Goal: Book appointment/travel/reservation

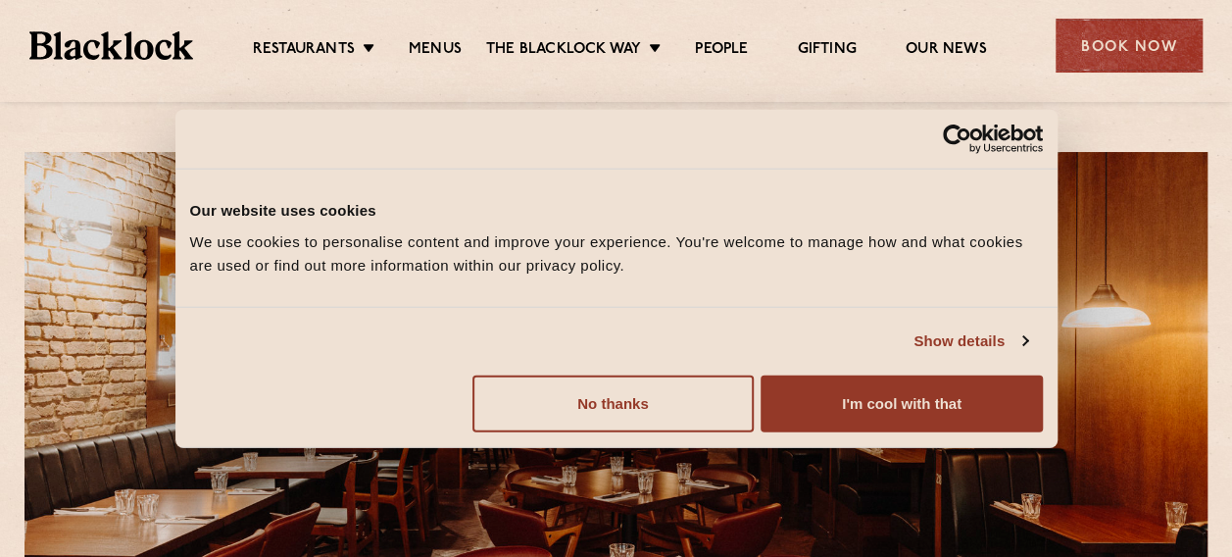
click at [1132, 31] on div "Book Now" at bounding box center [1129, 46] width 147 height 54
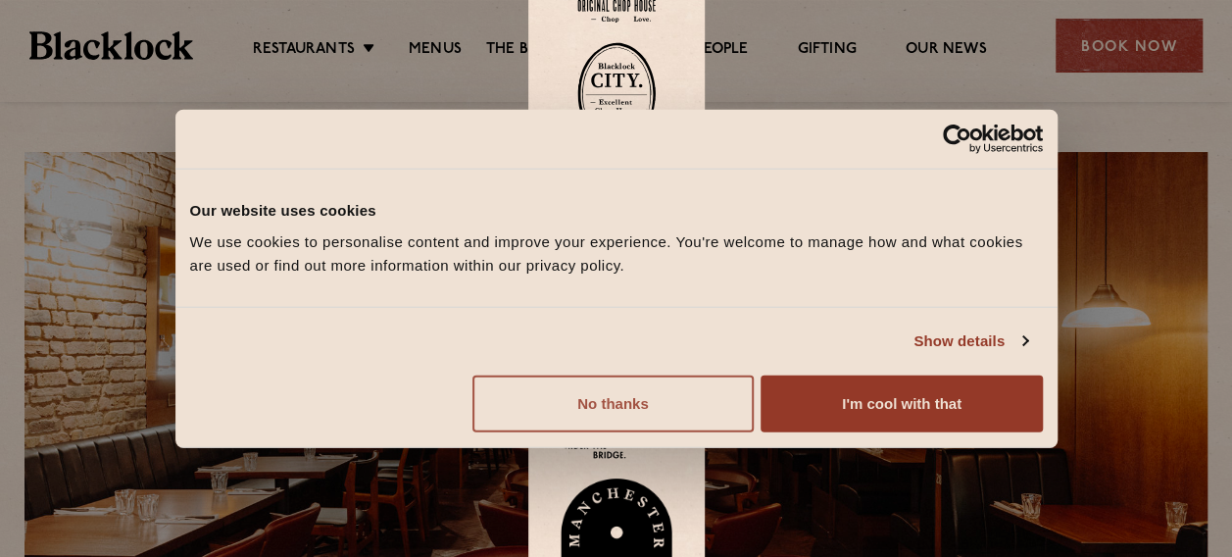
click at [626, 401] on button "No thanks" at bounding box center [612, 402] width 281 height 57
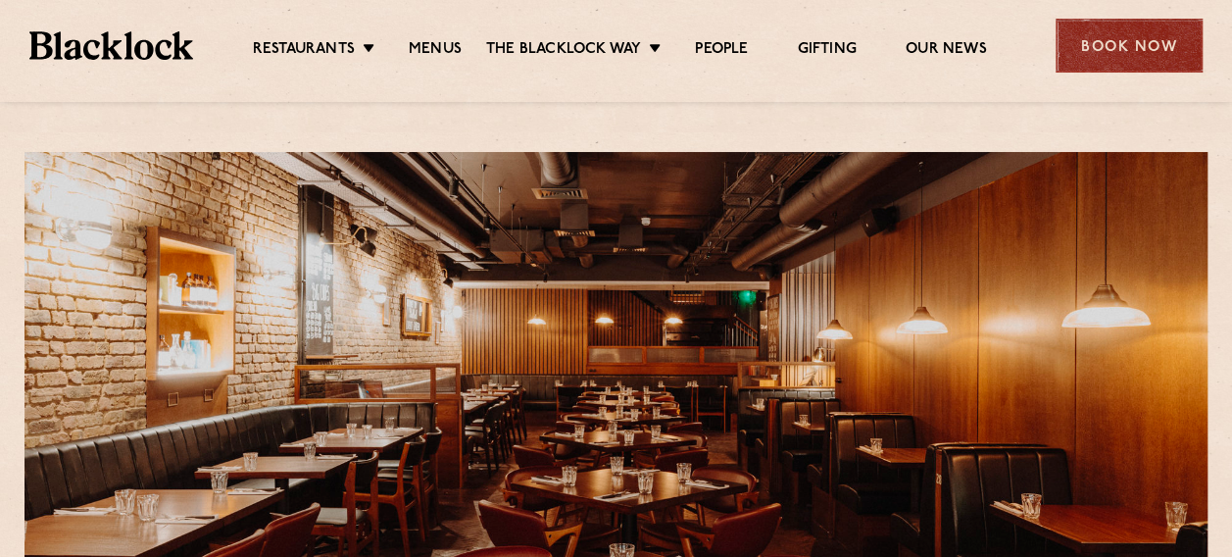
click at [1125, 47] on div "Book Now" at bounding box center [1129, 46] width 147 height 54
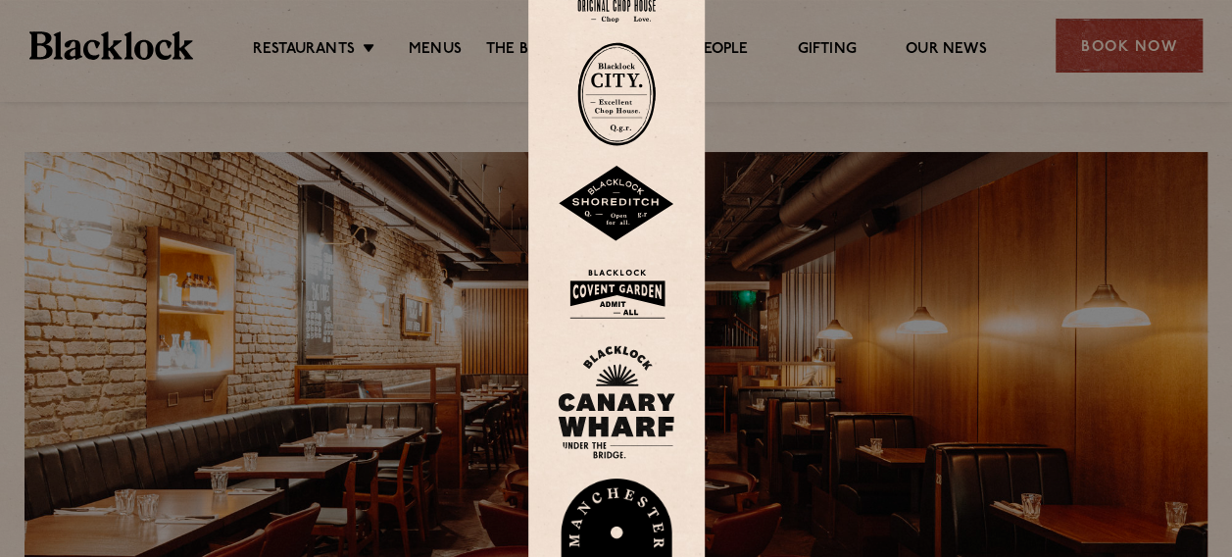
scroll to position [98, 0]
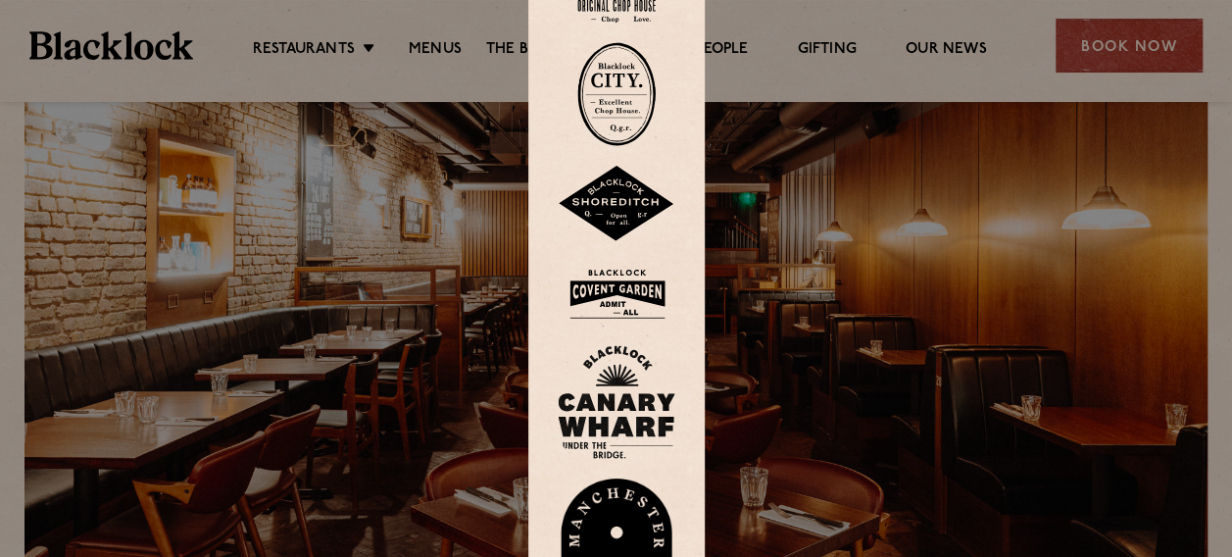
click at [325, 222] on div at bounding box center [616, 278] width 1232 height 557
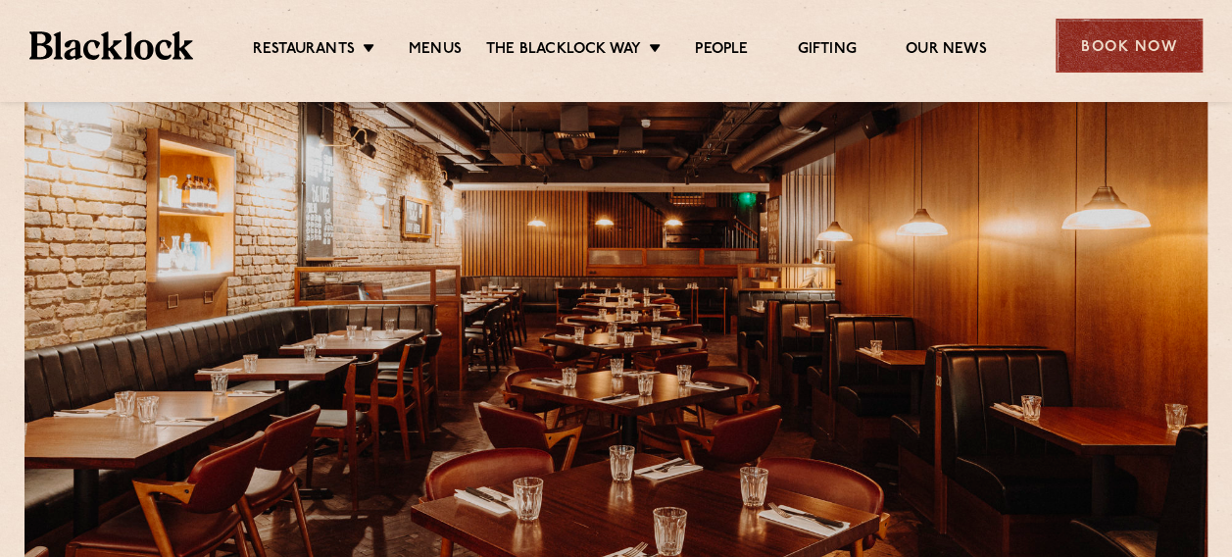
click at [1096, 51] on div "Book Now" at bounding box center [1129, 46] width 147 height 54
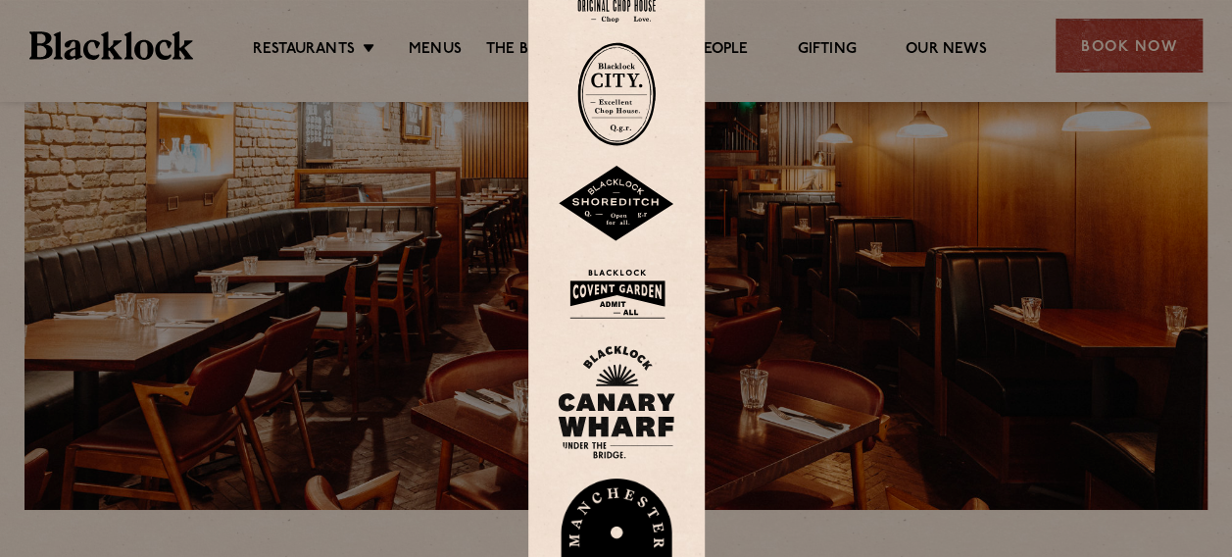
scroll to position [294, 0]
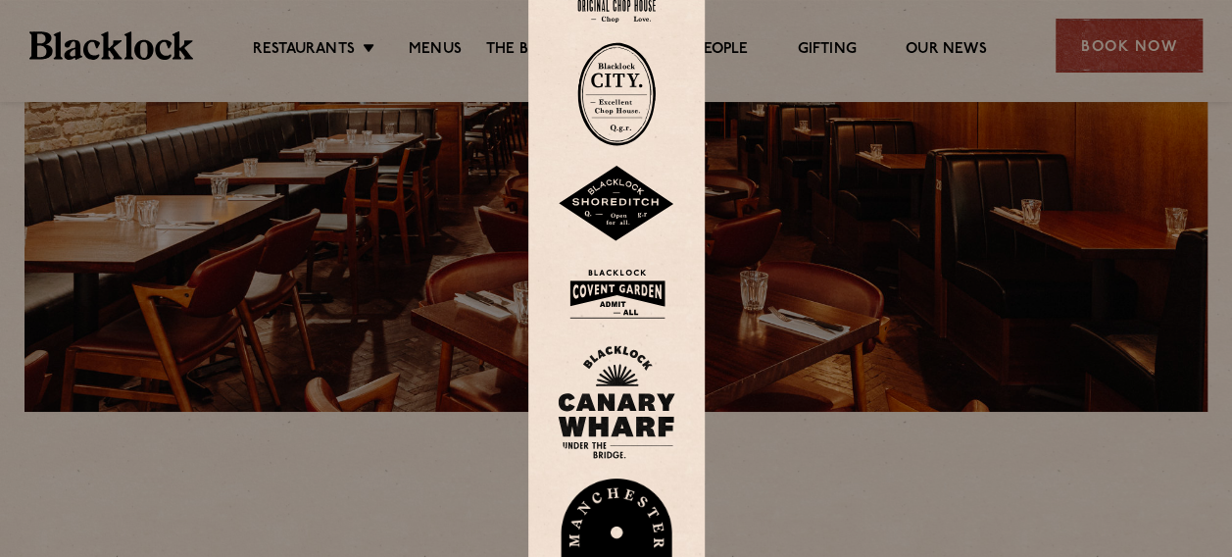
click at [634, 278] on img at bounding box center [617, 294] width 118 height 64
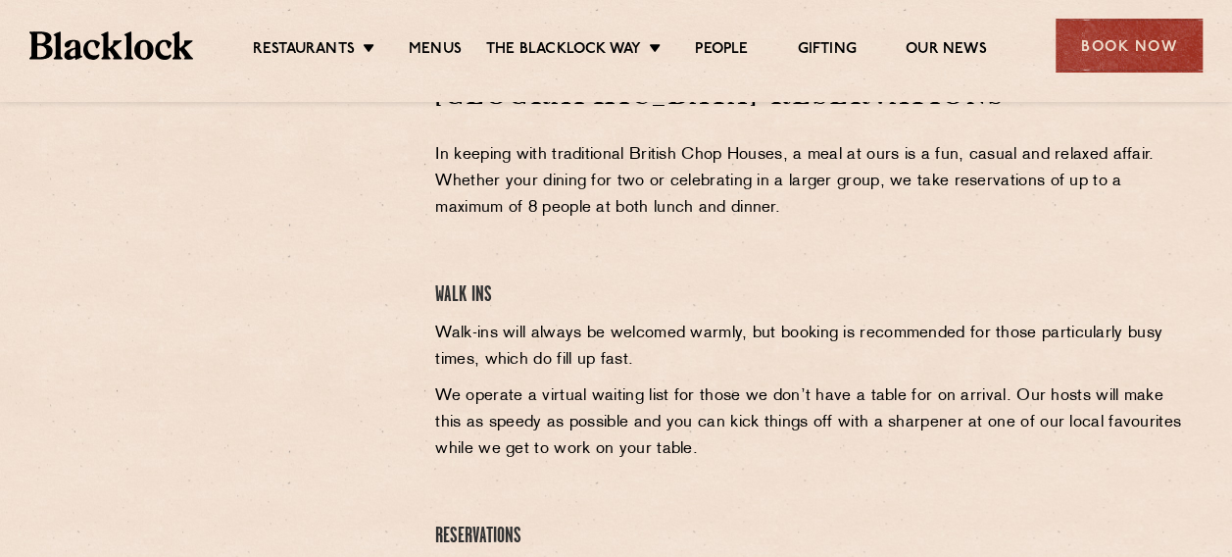
scroll to position [490, 0]
